Goal: Task Accomplishment & Management: Manage account settings

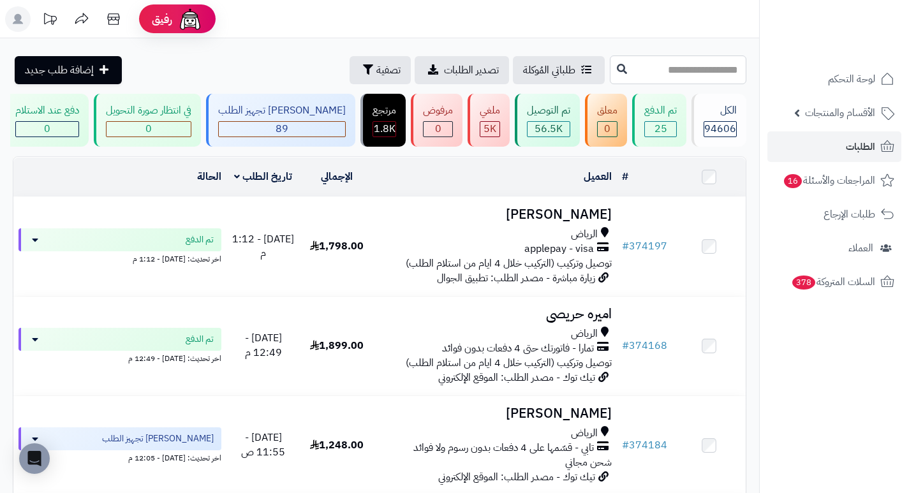
click at [661, 77] on input "text" at bounding box center [678, 69] width 136 height 29
click at [376, 73] on span "تصفية" at bounding box center [388, 69] width 24 height 15
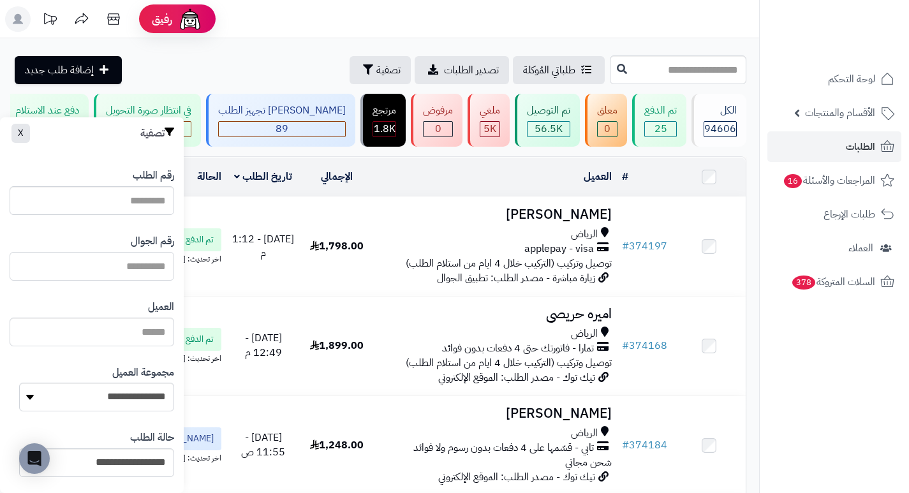
click at [163, 262] on input "text" at bounding box center [92, 266] width 165 height 29
paste input "*********"
type input "*********"
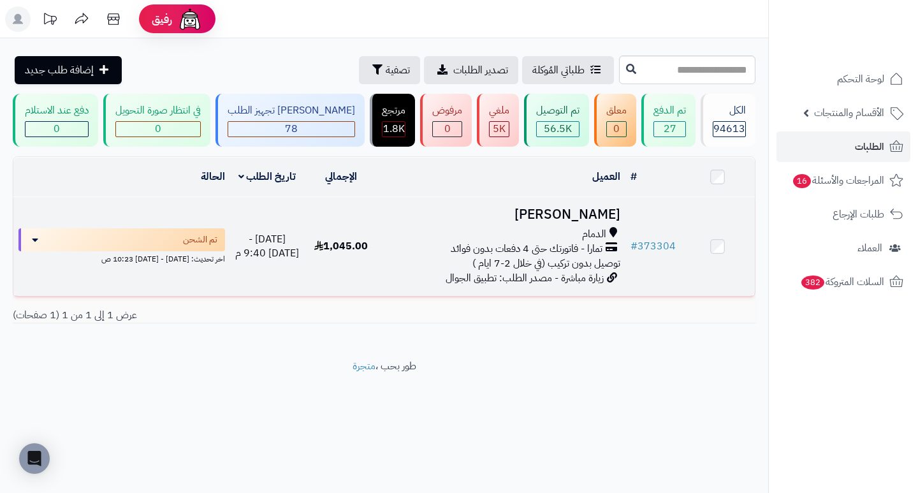
click at [605, 216] on h3 "خالد علي" at bounding box center [501, 214] width 237 height 15
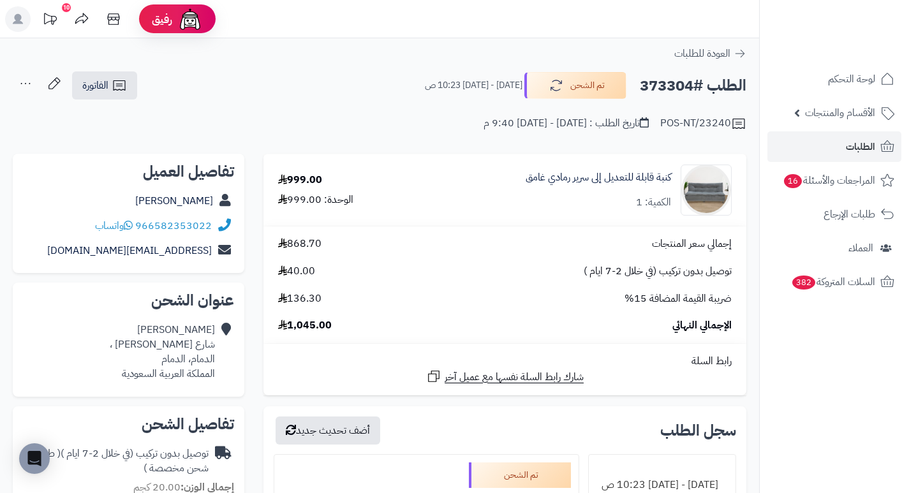
click at [649, 89] on h2 "الطلب #373304" at bounding box center [693, 86] width 107 height 26
copy h2 "373304"
click at [523, 217] on td "كنبة قابلة للتعديل إلى سرير رمادي غامق الكمية: 1" at bounding box center [579, 189] width 334 height 71
click at [854, 148] on span "الطلبات" at bounding box center [860, 147] width 29 height 18
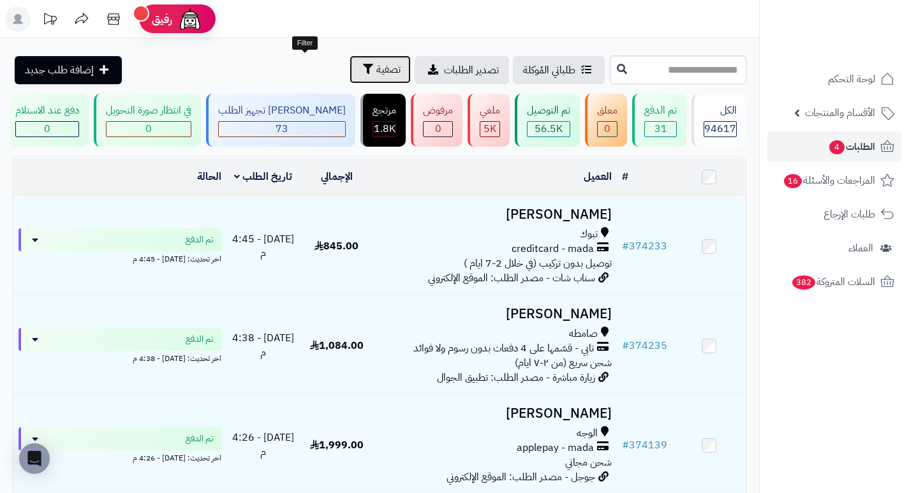
click at [376, 68] on span "تصفية" at bounding box center [388, 69] width 24 height 15
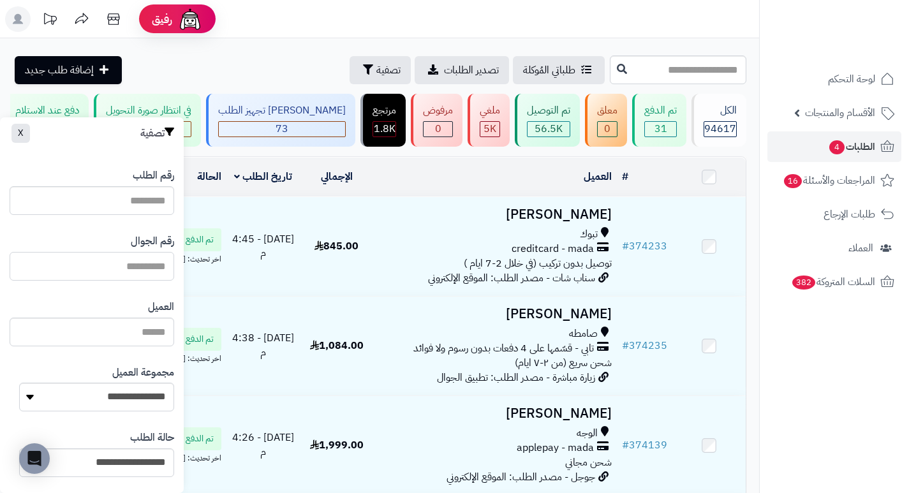
click at [96, 268] on input "text" at bounding box center [92, 266] width 165 height 29
paste input "*********"
type input "*********"
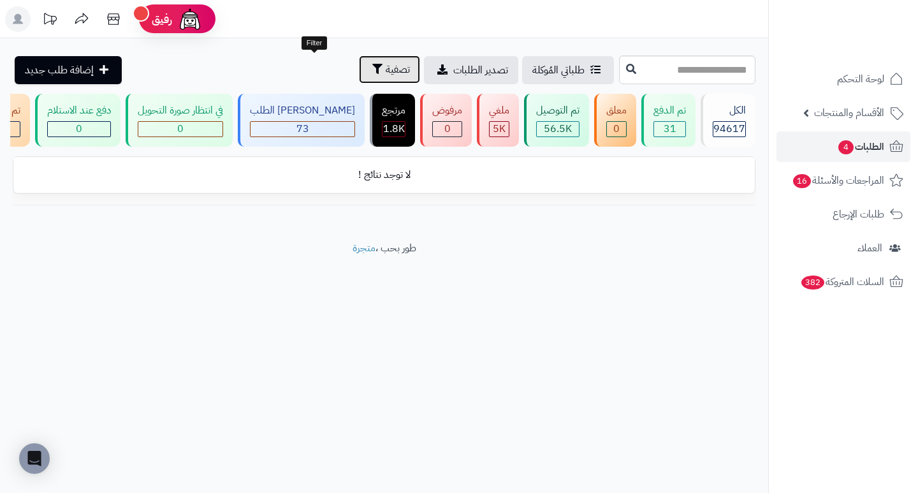
click at [386, 71] on span "تصفية" at bounding box center [398, 69] width 24 height 15
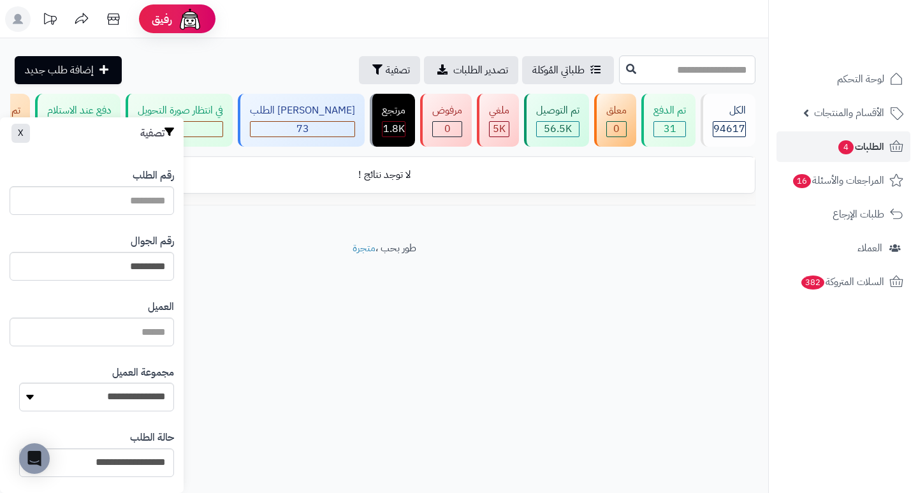
click at [730, 73] on input "text" at bounding box center [687, 69] width 136 height 29
click at [855, 147] on span "الطلبات 4" at bounding box center [860, 147] width 47 height 18
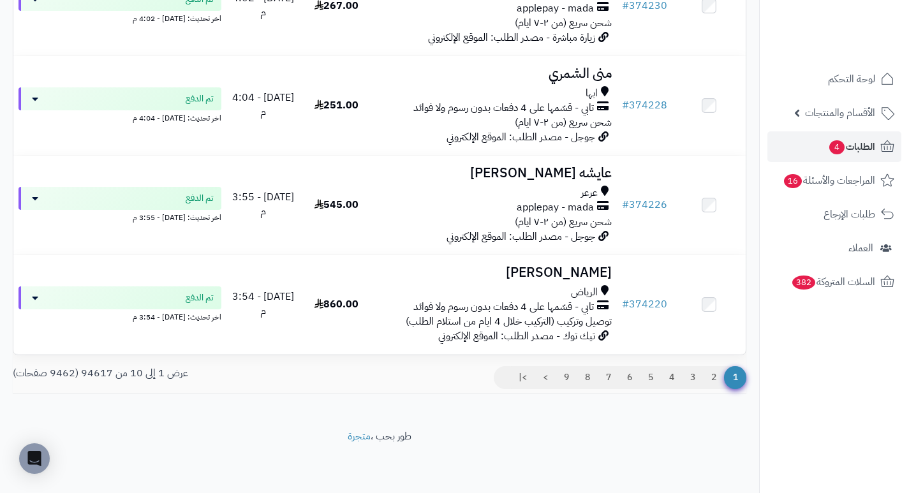
scroll to position [845, 0]
click at [716, 379] on link "2" at bounding box center [714, 377] width 22 height 23
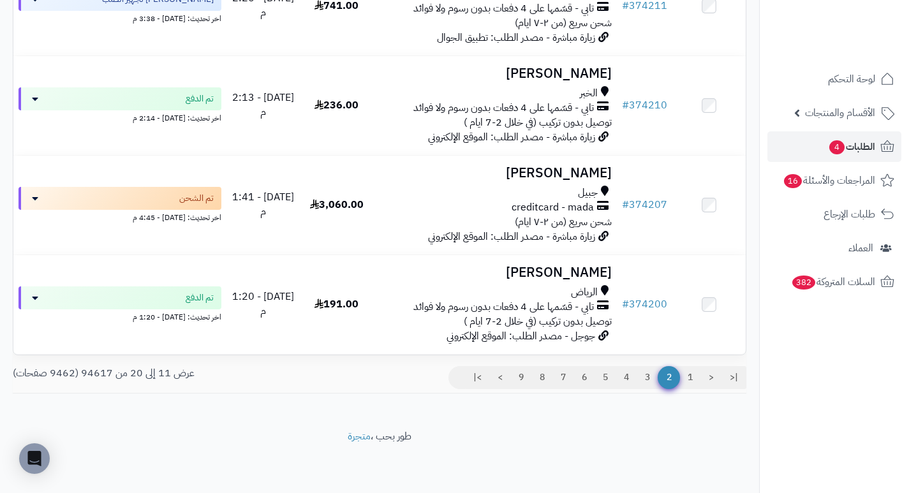
scroll to position [845, 0]
click at [646, 378] on link "3" at bounding box center [648, 377] width 22 height 23
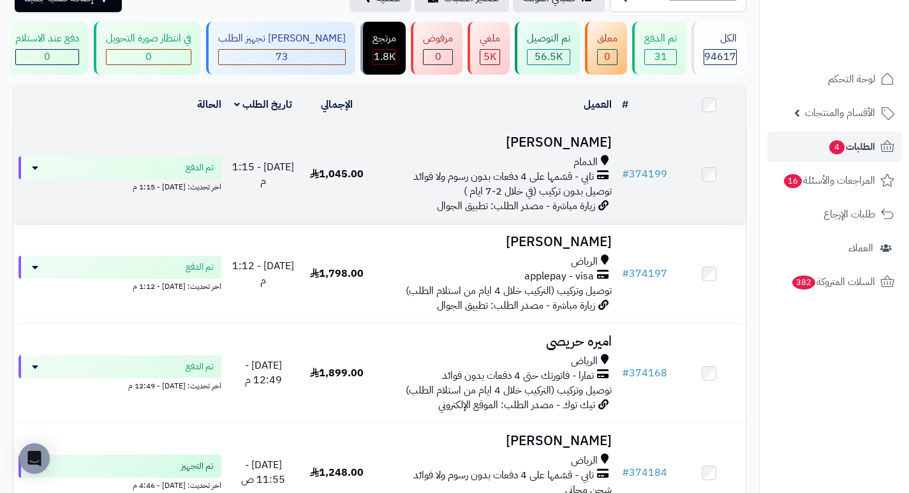
scroll to position [128, 0]
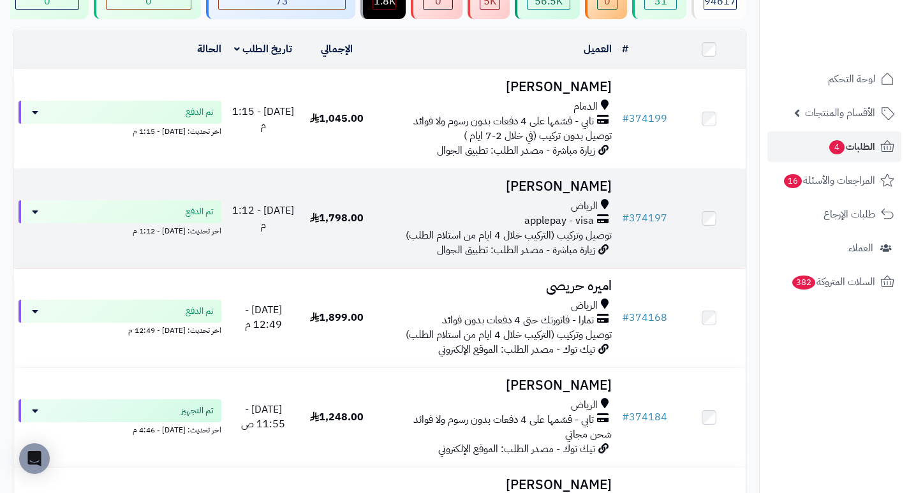
click at [580, 194] on h3 "سليمان الدبيان" at bounding box center [494, 186] width 233 height 15
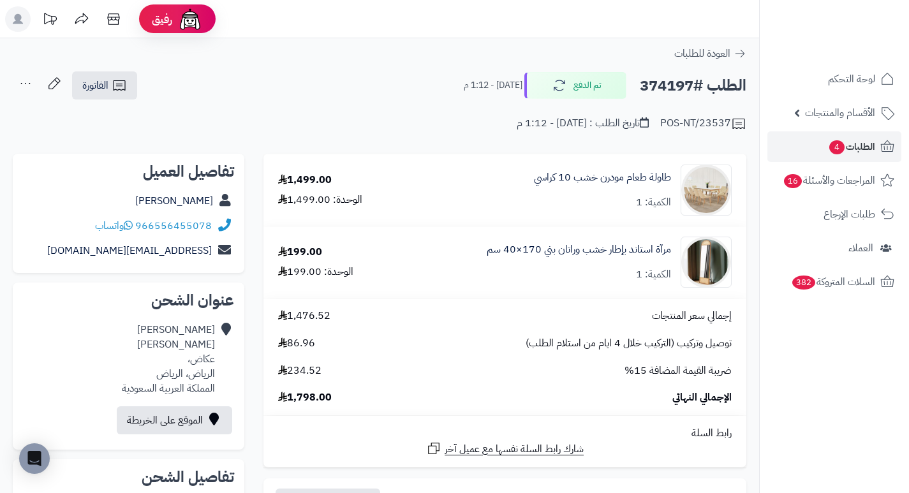
click at [659, 89] on h2 "الطلب #374197" at bounding box center [693, 86] width 107 height 26
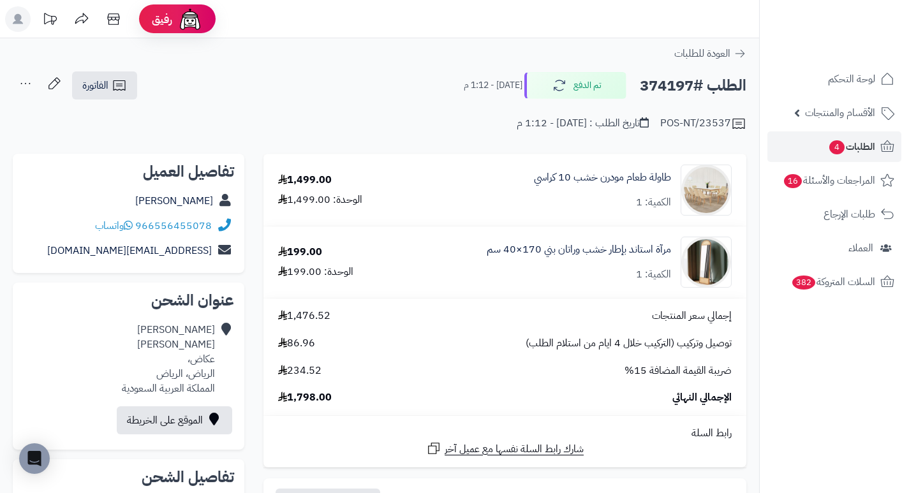
click at [659, 89] on h2 "الطلب #374197" at bounding box center [693, 86] width 107 height 26
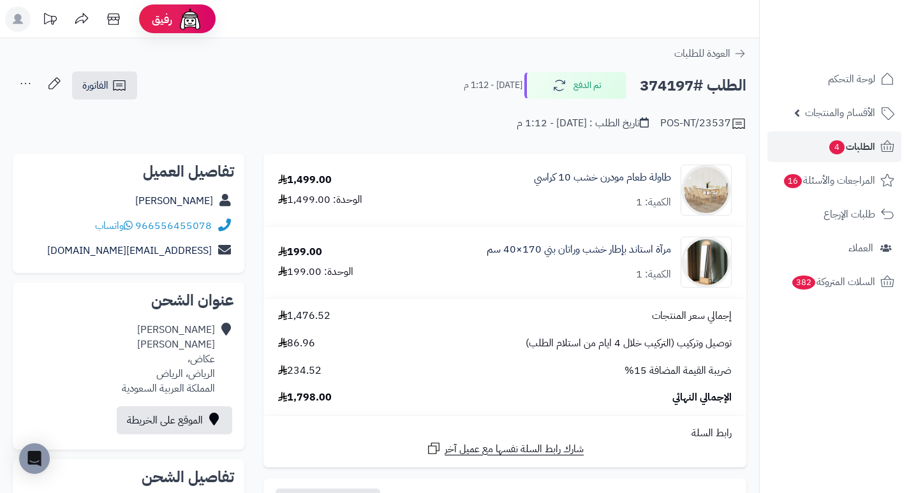
click at [503, 283] on div "مرآة استاند بإطار خشب وراتان بني 170×40 سم الكمية: 1" at bounding box center [575, 262] width 331 height 51
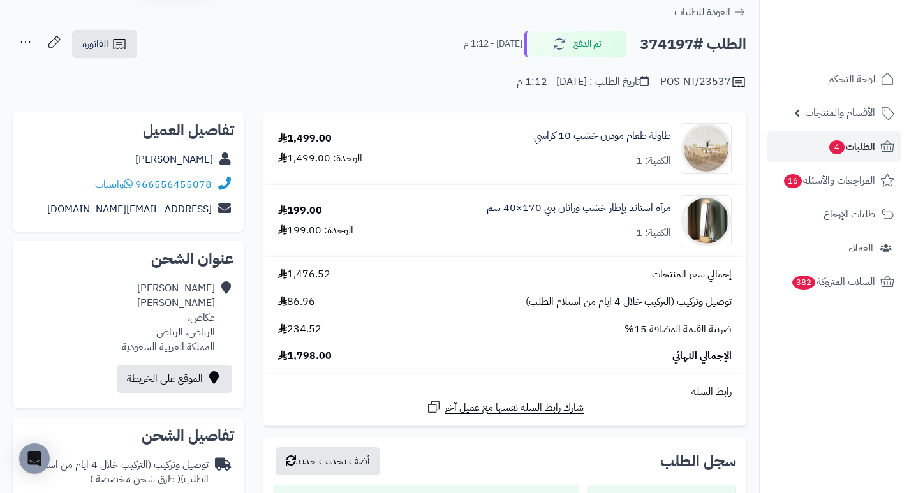
scroll to position [64, 0]
